Goal: Information Seeking & Learning: Learn about a topic

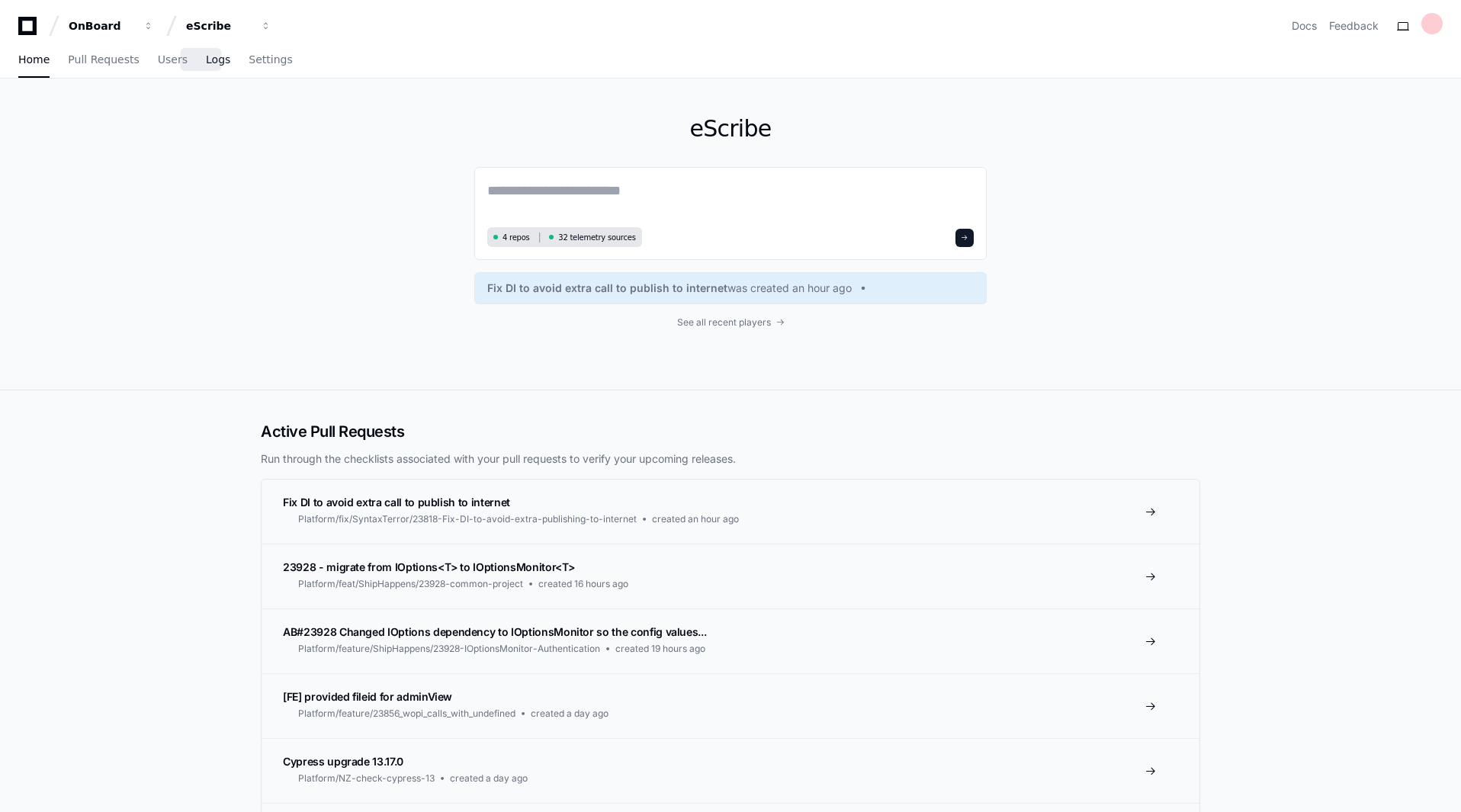
click at [206, 64] on span "Logs" at bounding box center [217, 59] width 25 height 9
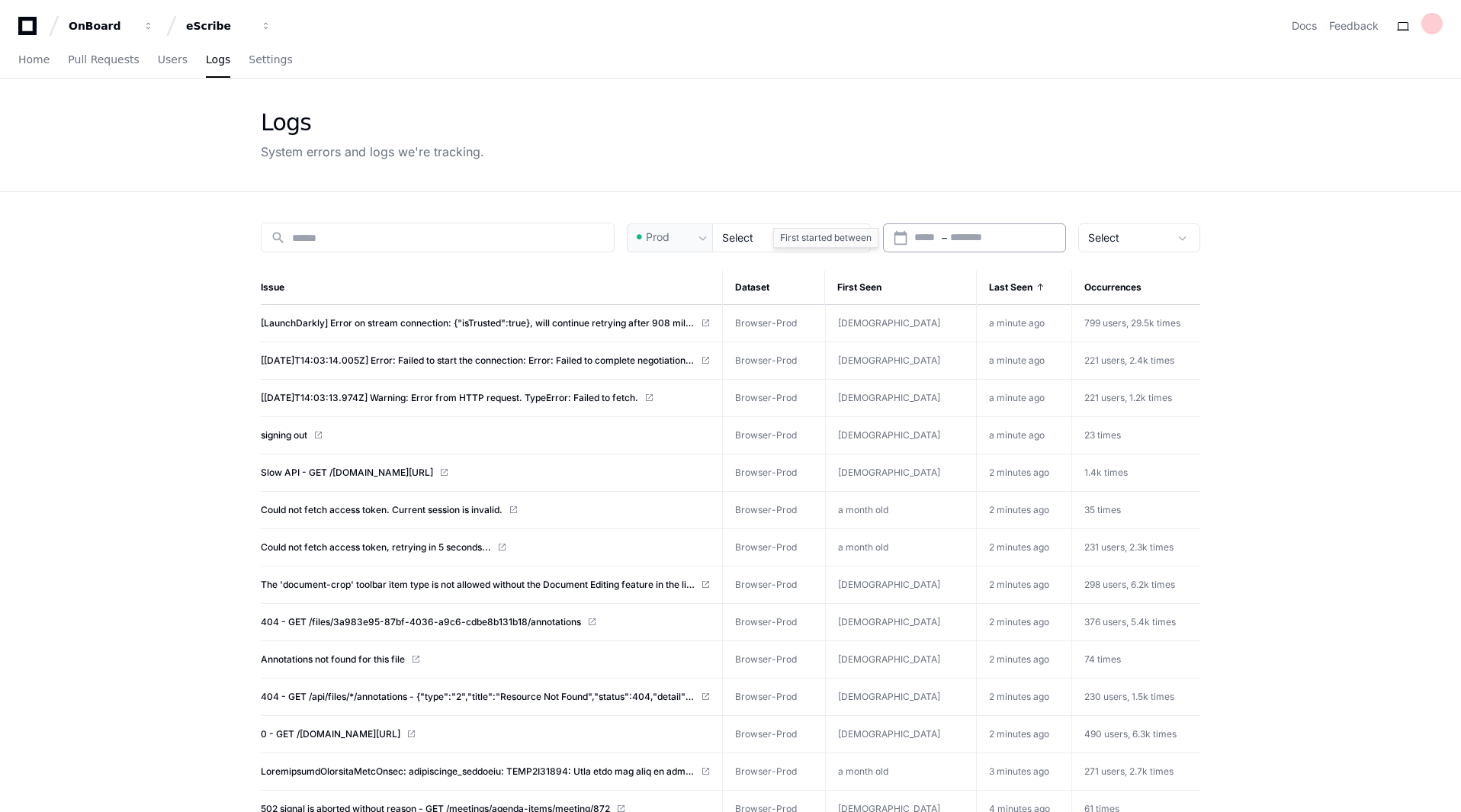
click at [965, 239] on input "text" at bounding box center [984, 238] width 68 height 15
click at [864, 272] on button "Today" at bounding box center [843, 274] width 73 height 30
type input "**********"
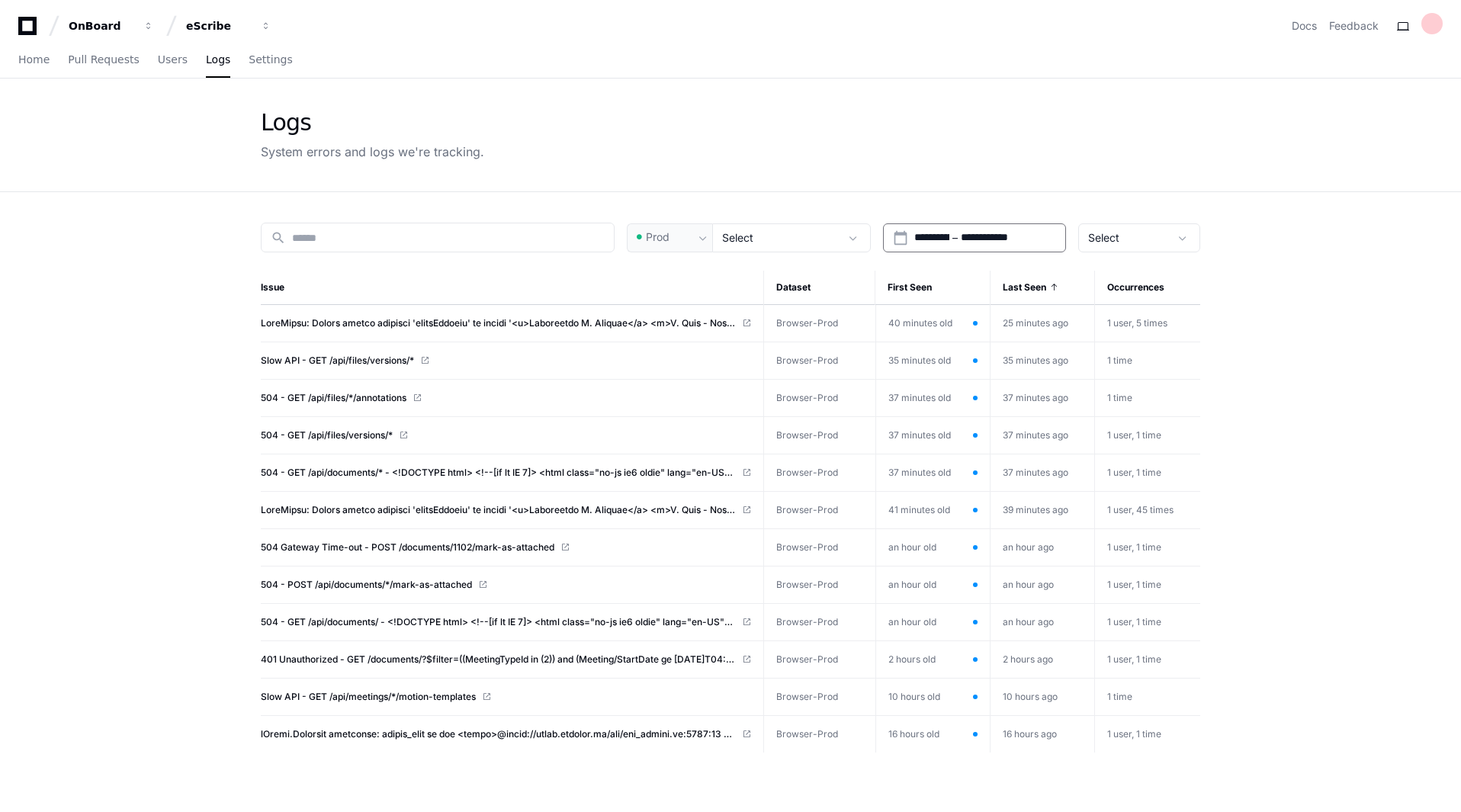
click at [870, 129] on div "Logs System errors and logs we're tracking." at bounding box center [730, 134] width 939 height 52
click at [707, 235] on span at bounding box center [703, 238] width 15 height 15
click at [823, 229] on div at bounding box center [730, 406] width 1461 height 812
click at [823, 230] on div "Select" at bounding box center [781, 238] width 118 height 15
click at [766, 105] on div at bounding box center [730, 406] width 1461 height 812
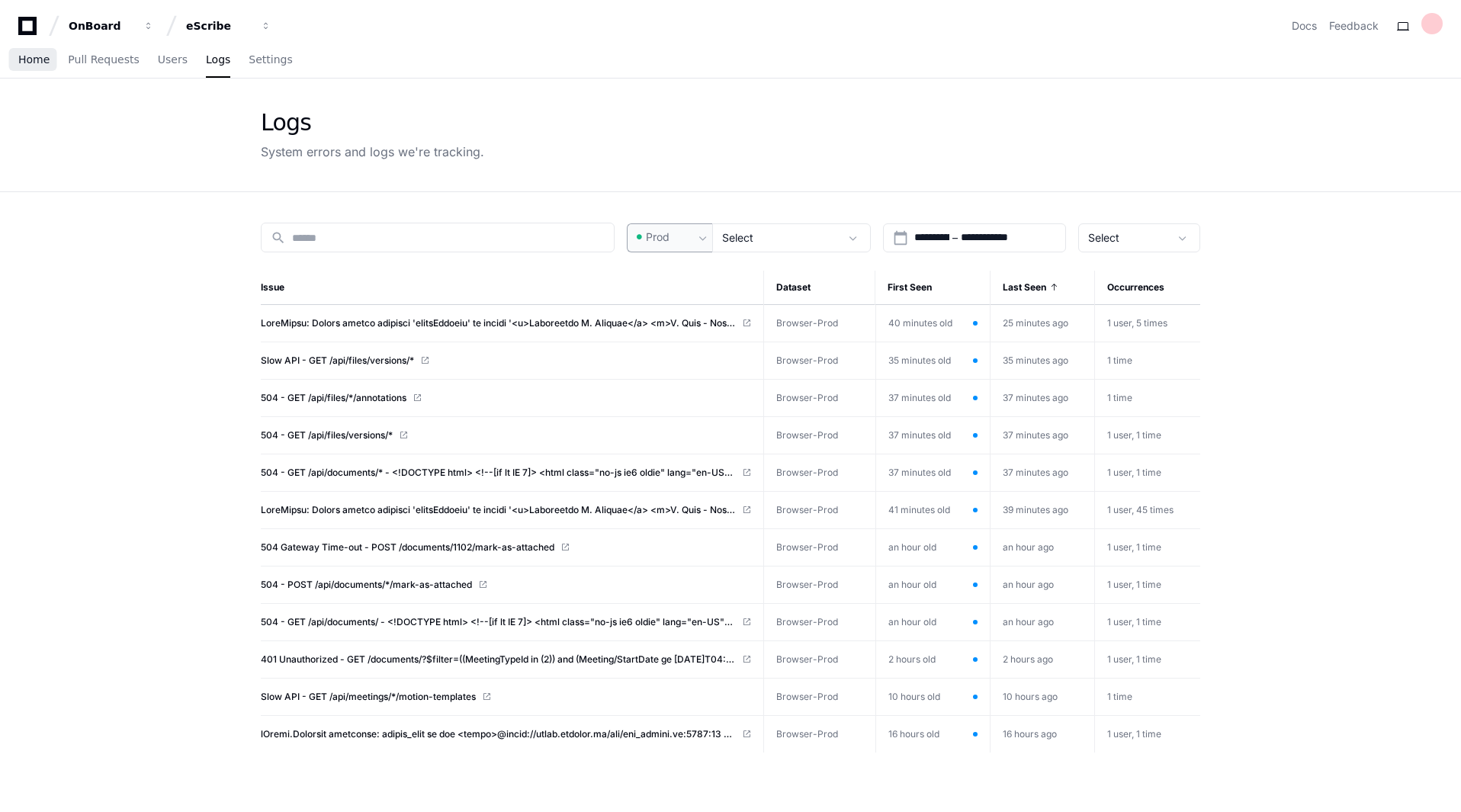
click at [34, 58] on span "Home" at bounding box center [34, 59] width 31 height 9
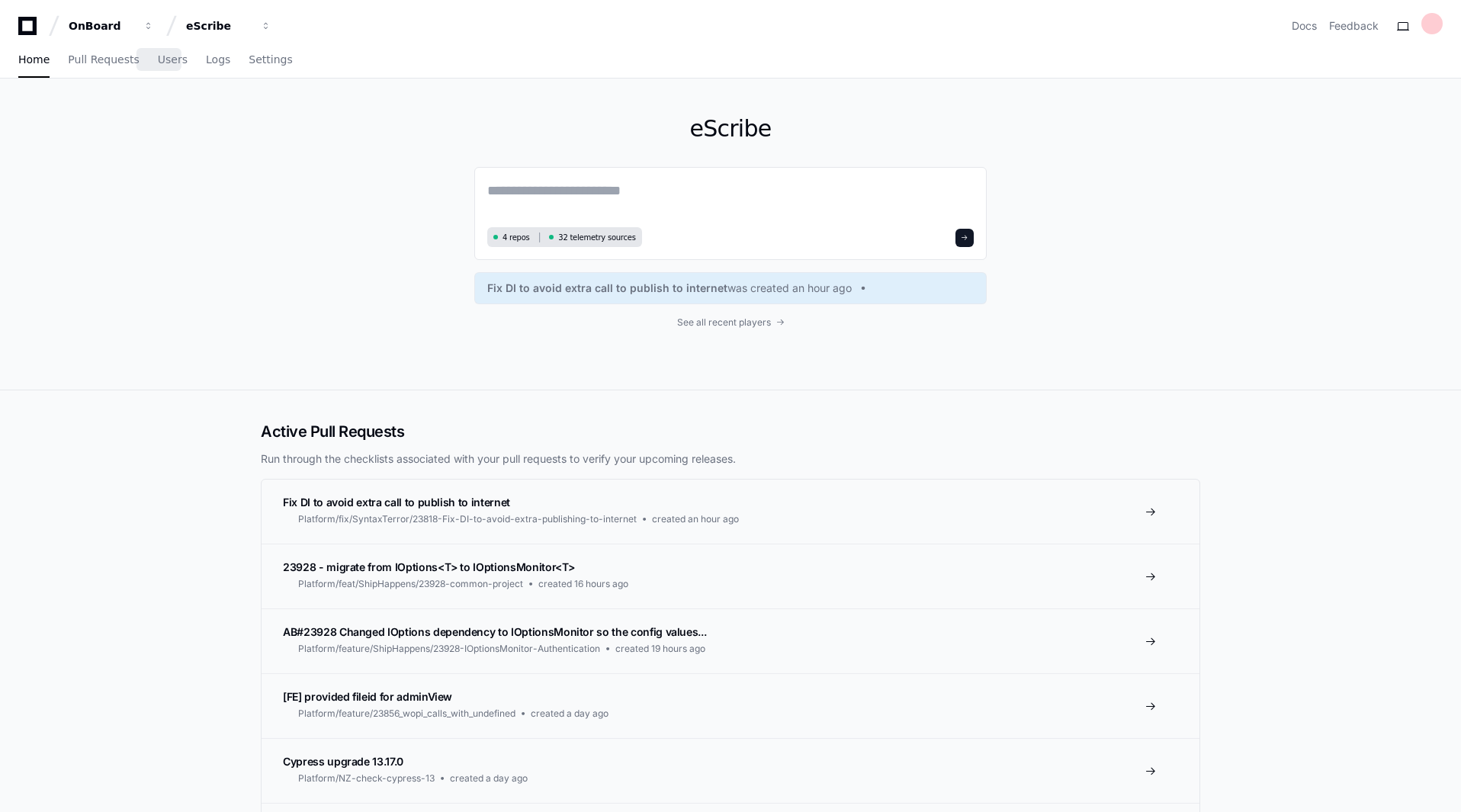
click at [187, 56] on div "Home Pull Requests Users Logs Settings" at bounding box center [156, 59] width 274 height 35
click at [170, 55] on span "Users" at bounding box center [173, 59] width 30 height 9
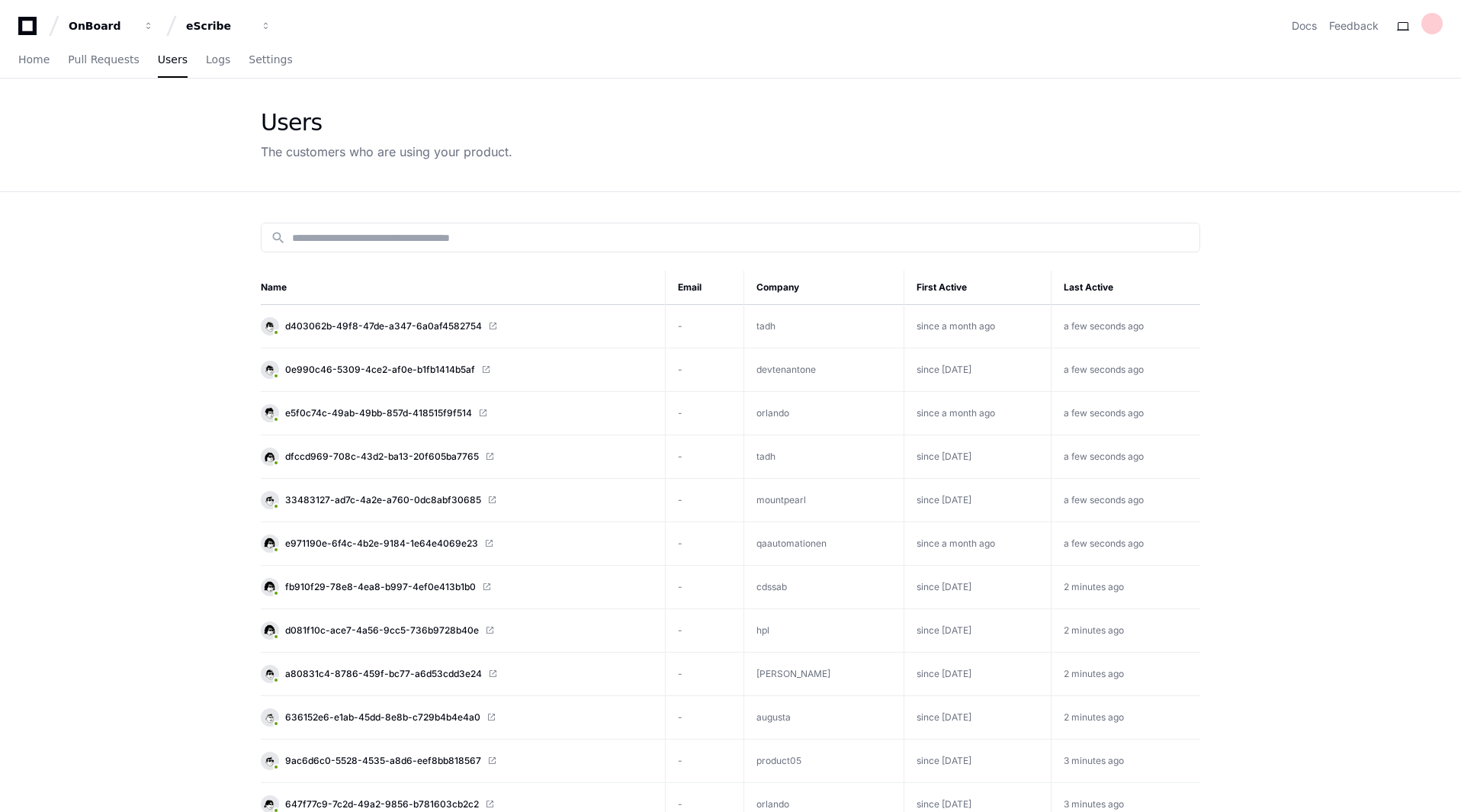
click at [783, 367] on td "devtenantone" at bounding box center [824, 370] width 159 height 43
click at [171, 57] on span "Users" at bounding box center [173, 59] width 30 height 9
click at [206, 55] on span "Logs" at bounding box center [217, 59] width 25 height 9
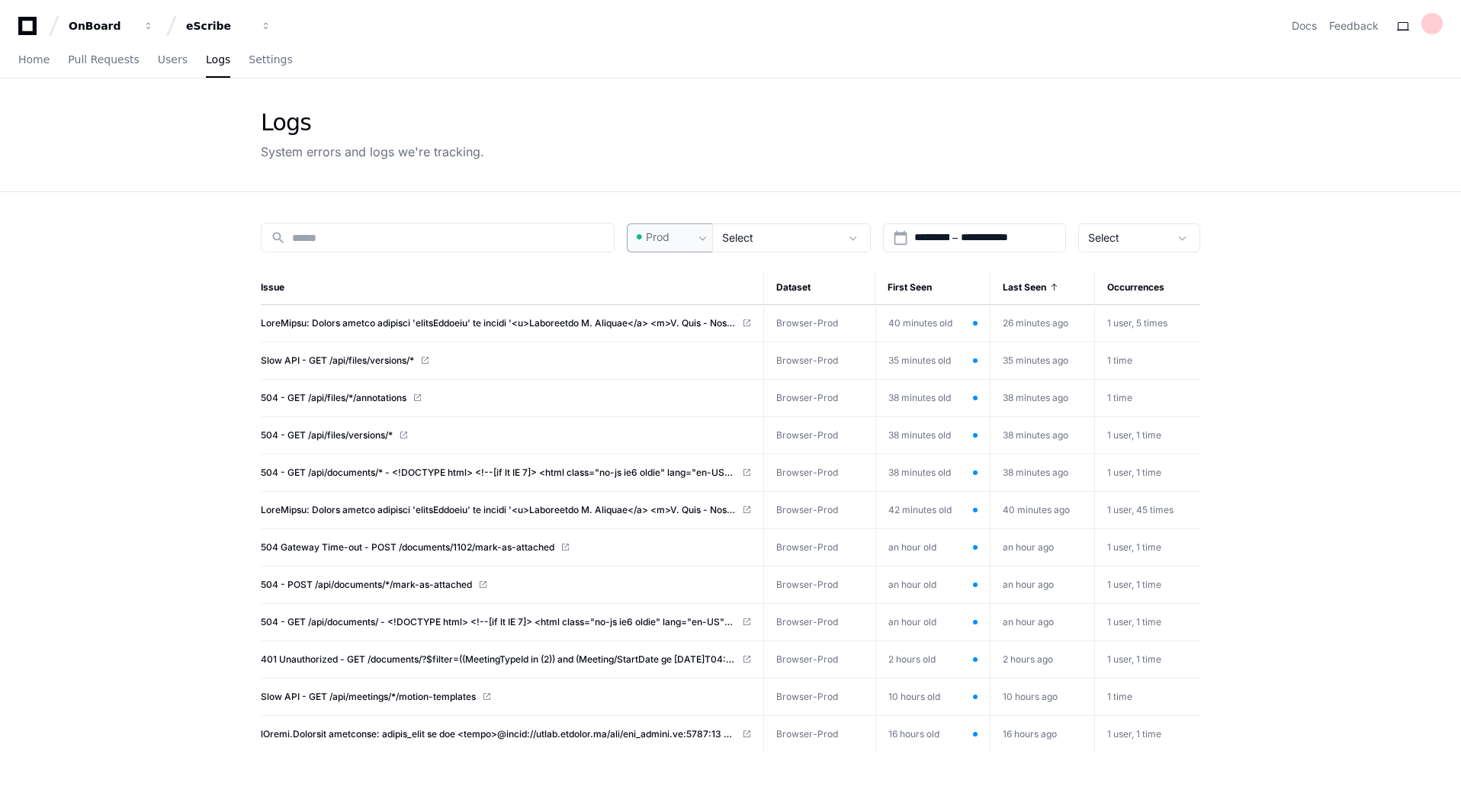
click at [697, 230] on span at bounding box center [703, 238] width 15 height 15
click at [663, 308] on mat-option "Pre-Prod" at bounding box center [689, 316] width 122 height 36
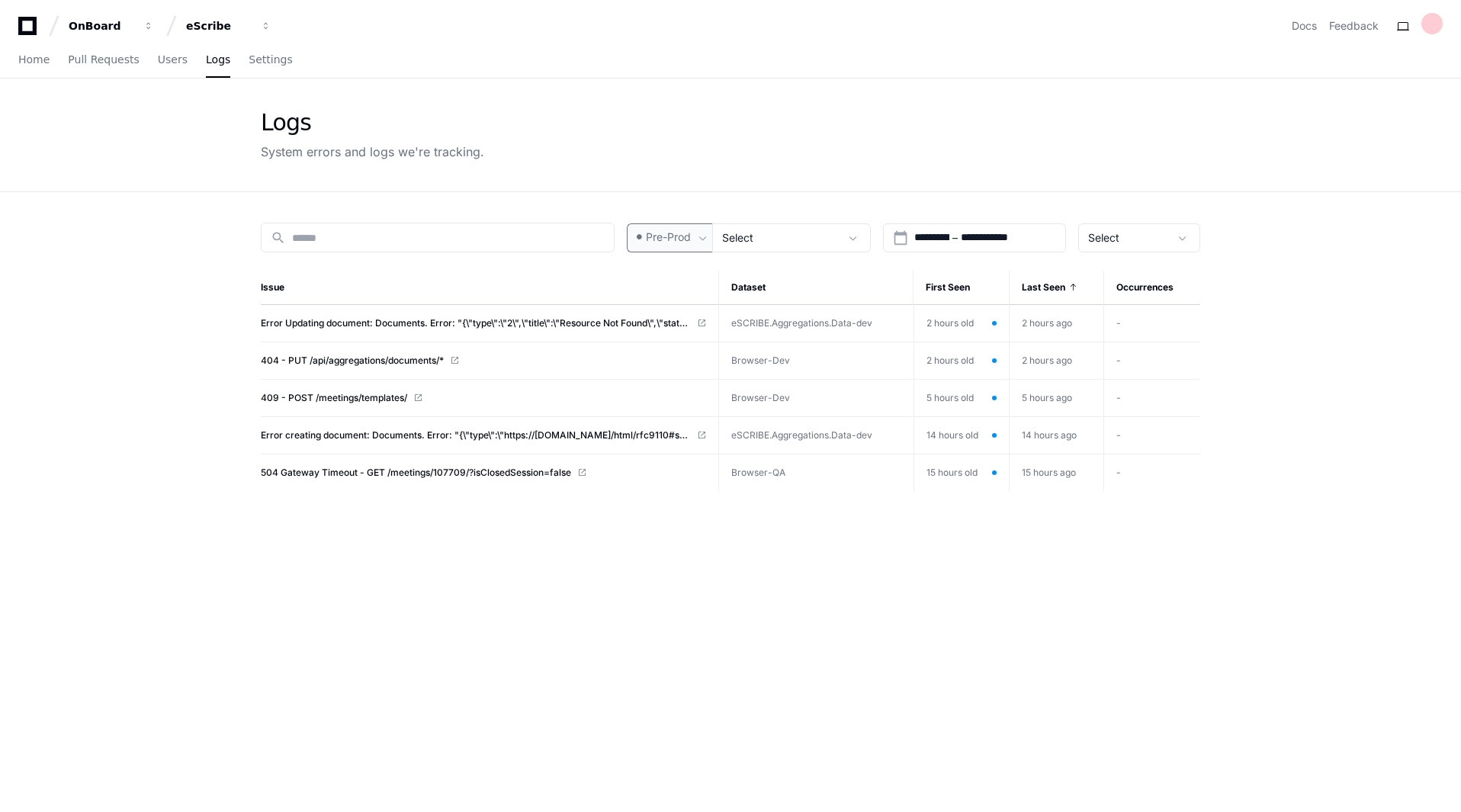
click at [681, 235] on span "Pre-Prod" at bounding box center [667, 237] width 45 height 15
click at [670, 278] on span "Prod" at bounding box center [665, 279] width 24 height 15
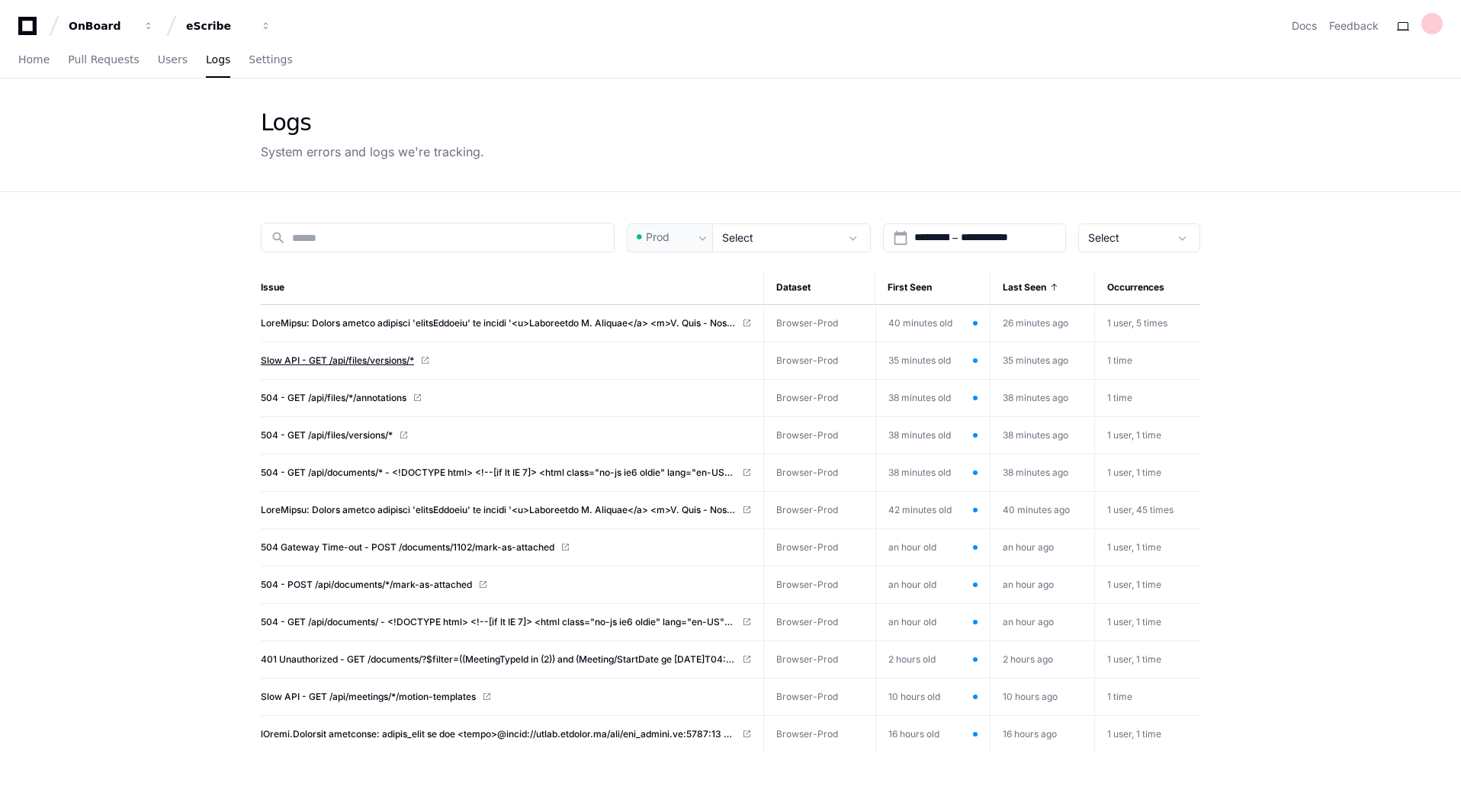
click at [377, 359] on span "Slow API - GET /api/files/versions/*" at bounding box center [337, 360] width 153 height 12
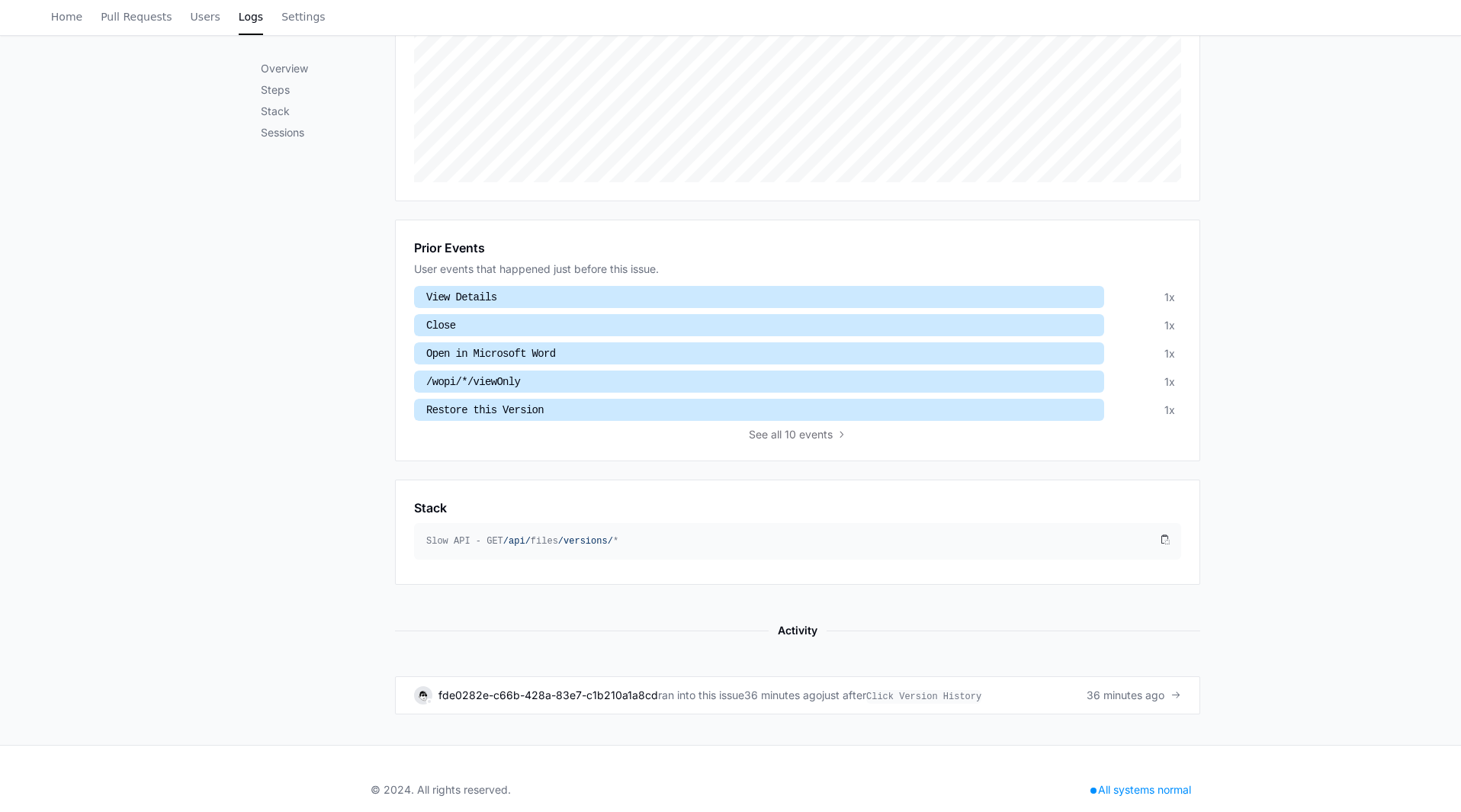
scroll to position [368, 0]
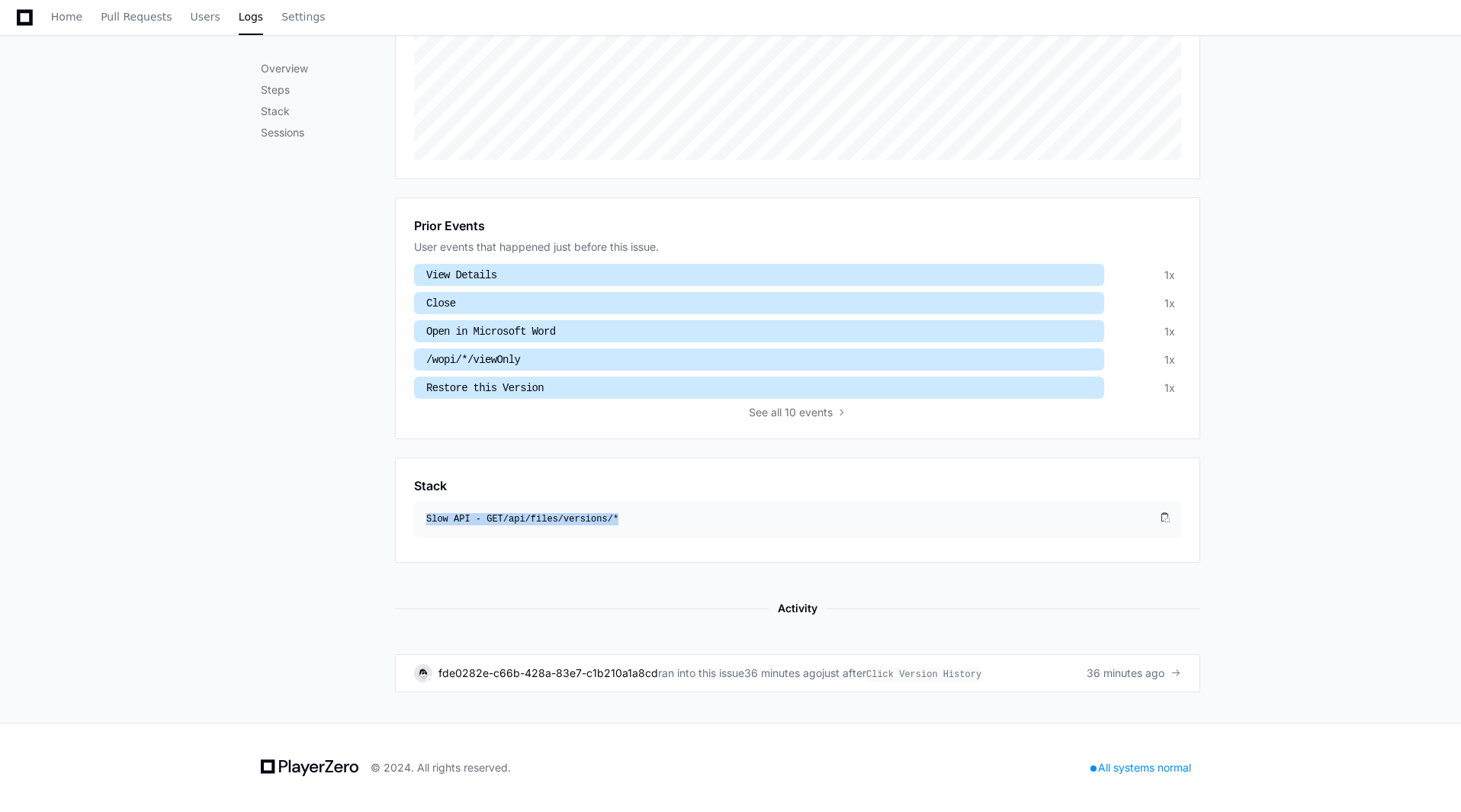
click at [661, 517] on div "Slow API - GET /api/ files /versions/ *" at bounding box center [791, 519] width 730 height 12
click at [467, 514] on div "Slow API - GET /api/ files /versions/ *" at bounding box center [791, 519] width 730 height 12
click at [298, 527] on div "Overview Steps Stack Sessions" at bounding box center [327, 280] width 135 height 824
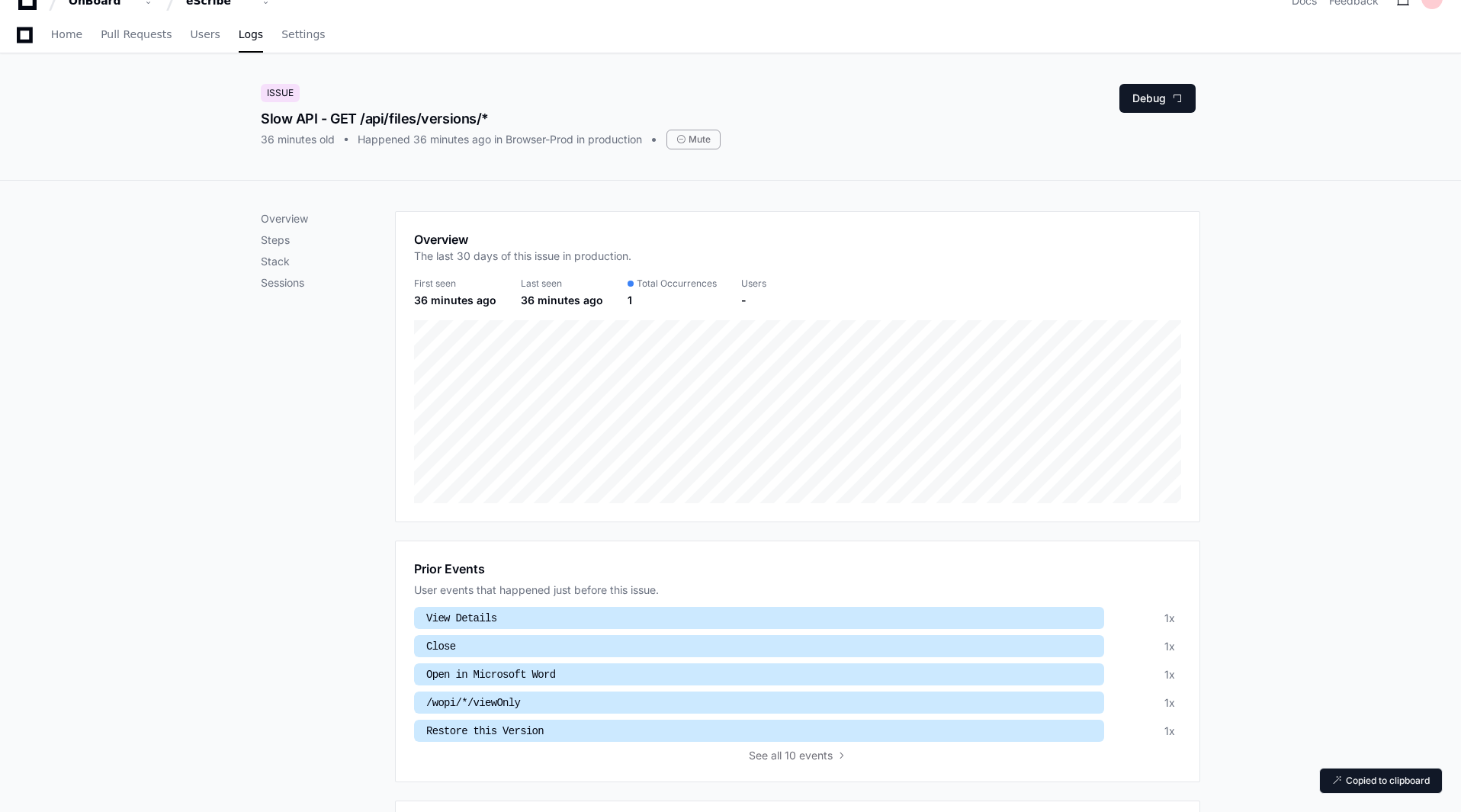
scroll to position [0, 0]
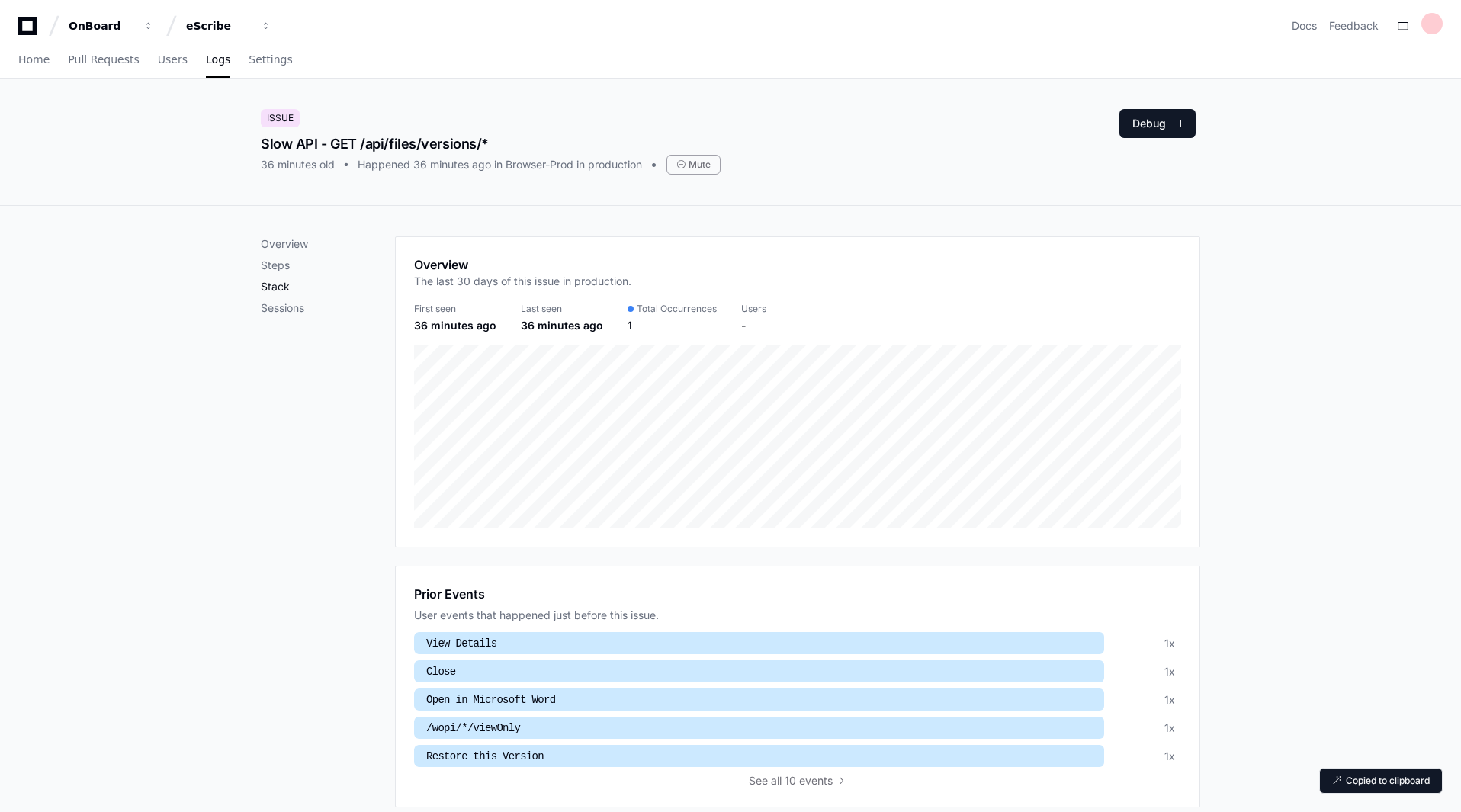
click at [280, 285] on p "Stack" at bounding box center [327, 287] width 135 height 15
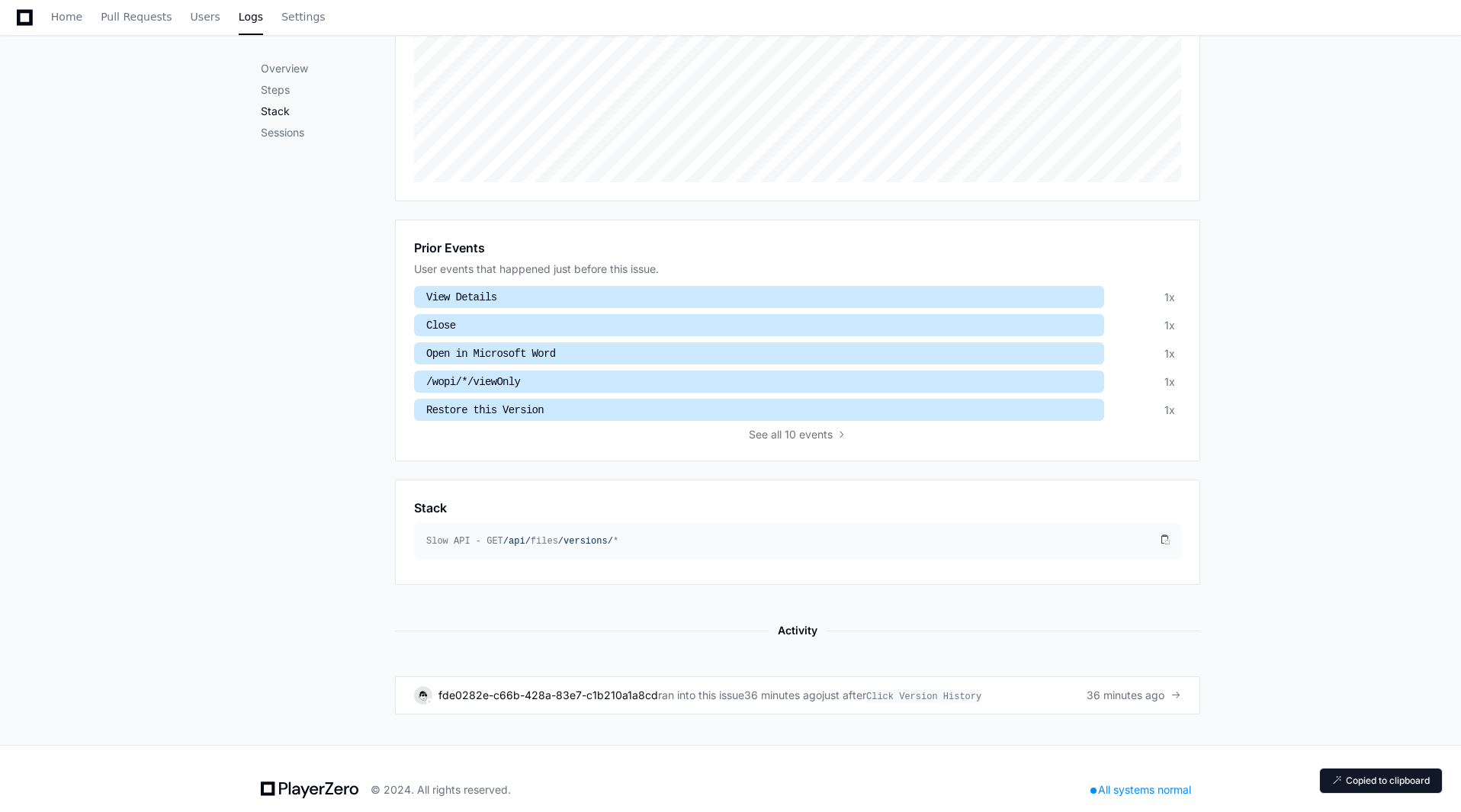
scroll to position [368, 0]
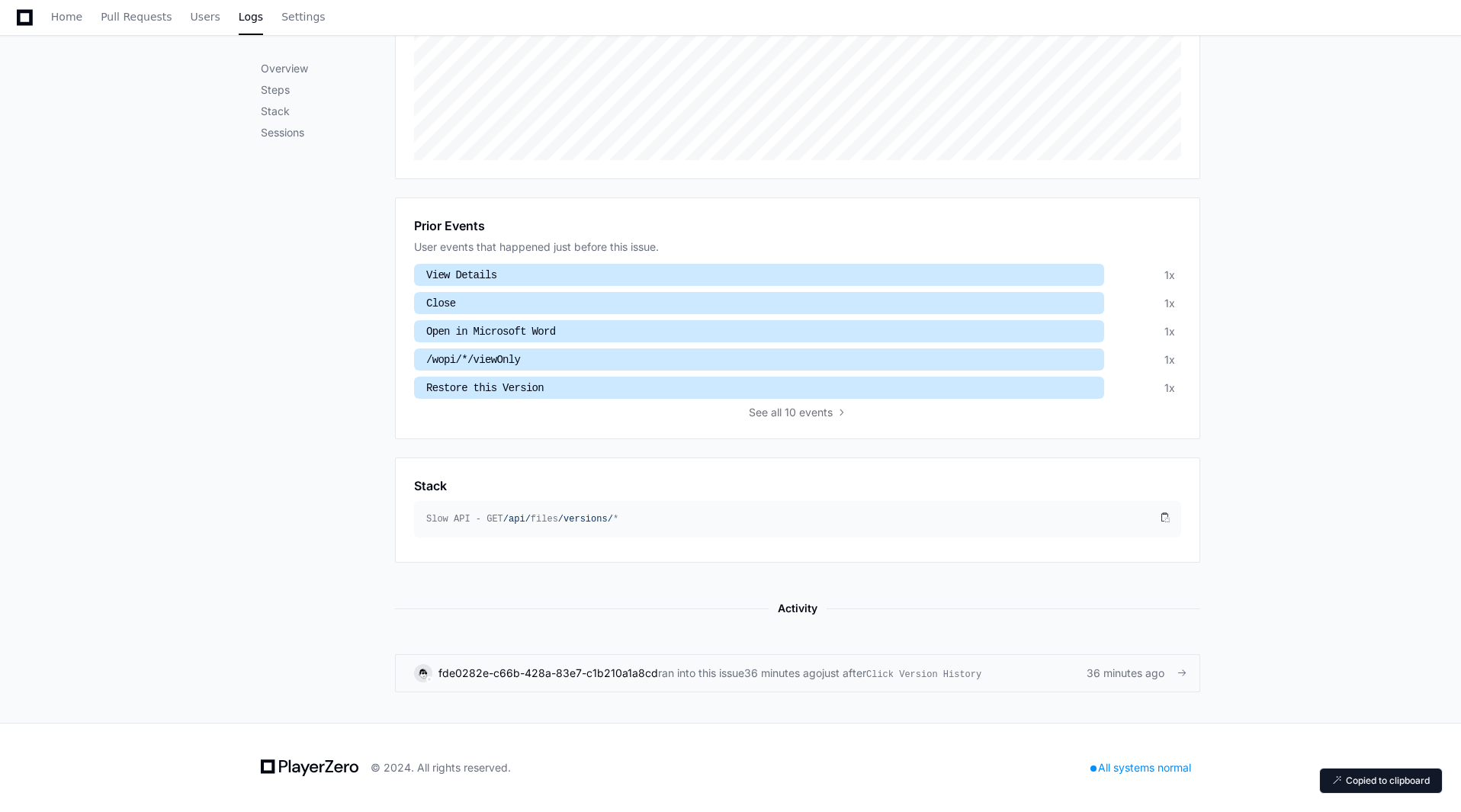
click at [979, 668] on span "Click Version History" at bounding box center [924, 675] width 115 height 14
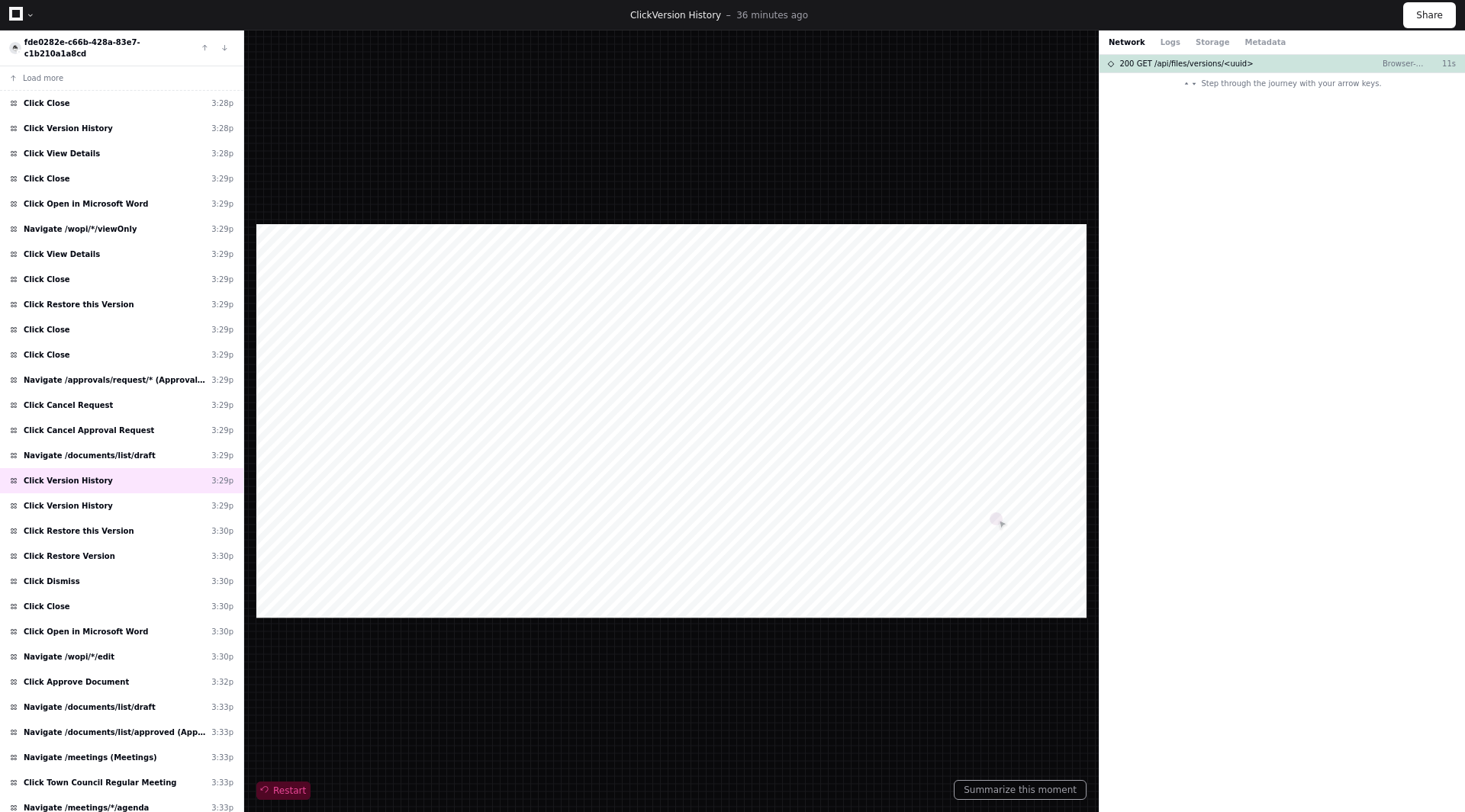
click at [293, 789] on span "Restart" at bounding box center [283, 790] width 45 height 12
